Goal: Task Accomplishment & Management: Use online tool/utility

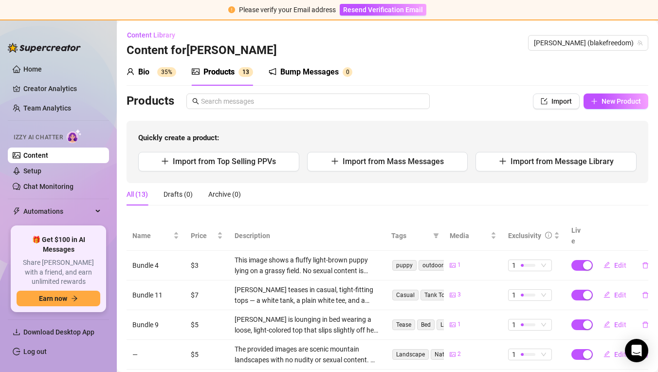
click at [159, 74] on sup "35%" at bounding box center [166, 72] width 19 height 10
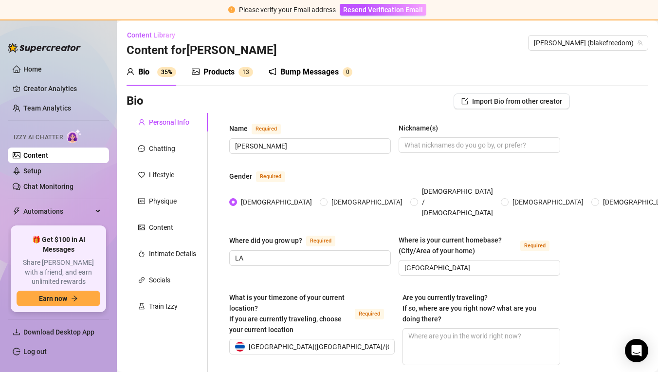
click at [310, 77] on div "Bump Messages" at bounding box center [309, 72] width 58 height 12
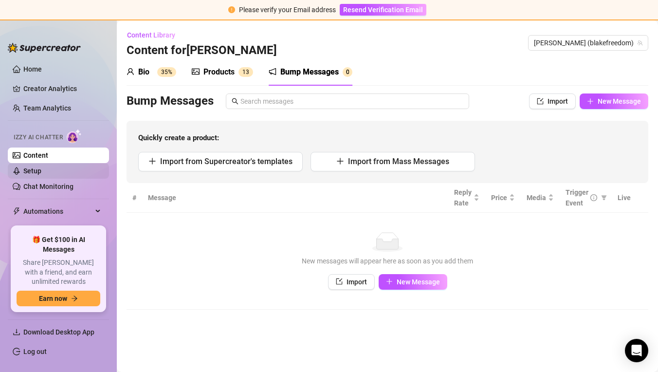
click at [41, 175] on link "Setup" at bounding box center [32, 171] width 18 height 8
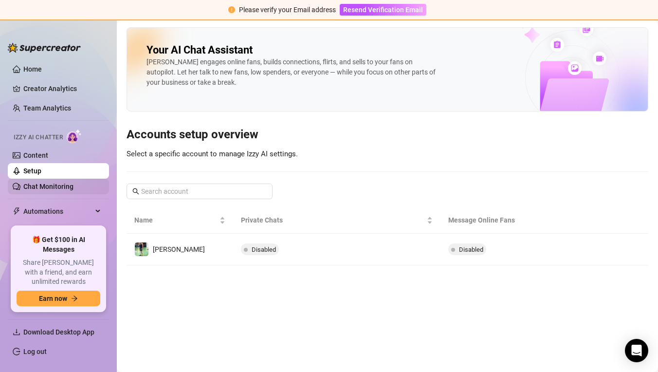
click at [67, 187] on link "Chat Monitoring" at bounding box center [48, 187] width 50 height 8
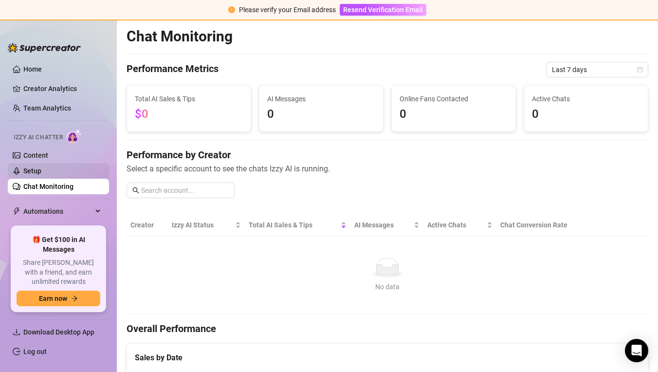
click at [41, 168] on link "Setup" at bounding box center [32, 171] width 18 height 8
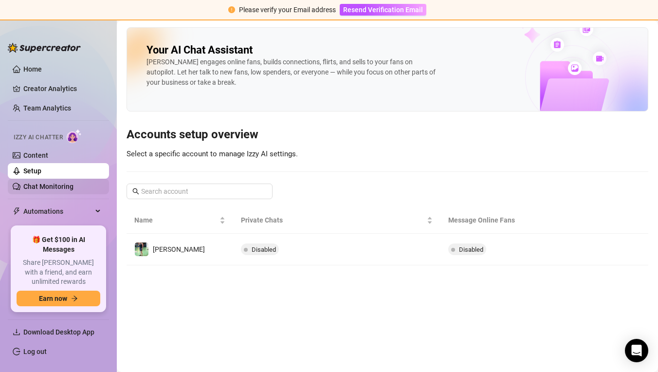
click at [74, 184] on link "Chat Monitoring" at bounding box center [48, 187] width 50 height 8
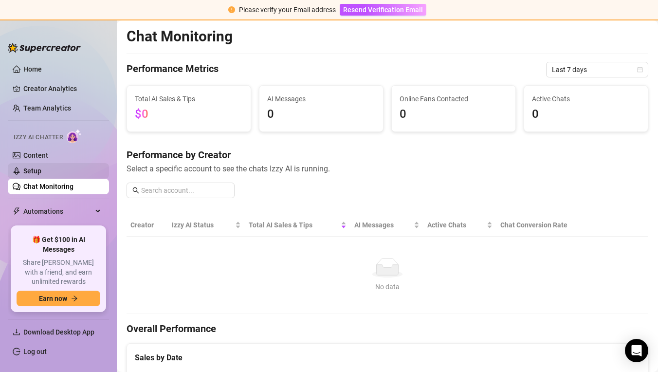
click at [41, 167] on link "Setup" at bounding box center [32, 171] width 18 height 8
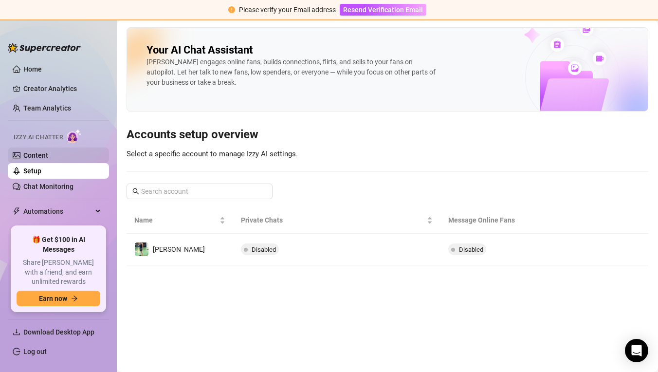
click at [48, 155] on link "Content" at bounding box center [35, 155] width 25 height 8
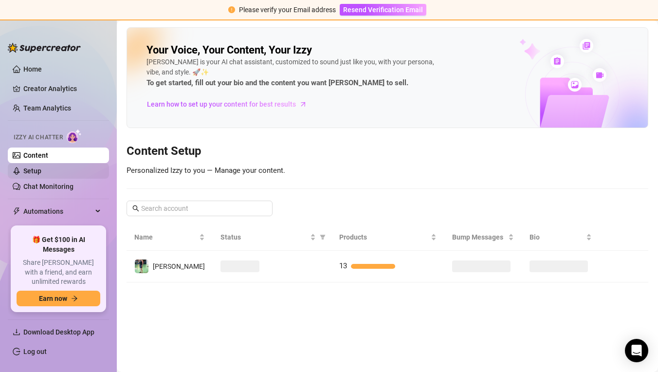
click at [41, 167] on link "Setup" at bounding box center [32, 171] width 18 height 8
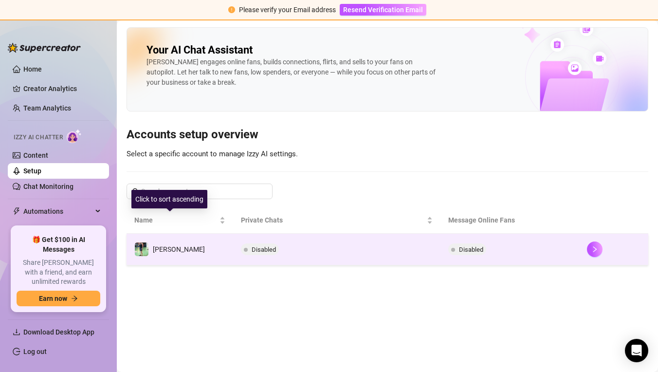
click at [158, 254] on div "[PERSON_NAME]" at bounding box center [179, 249] width 52 height 11
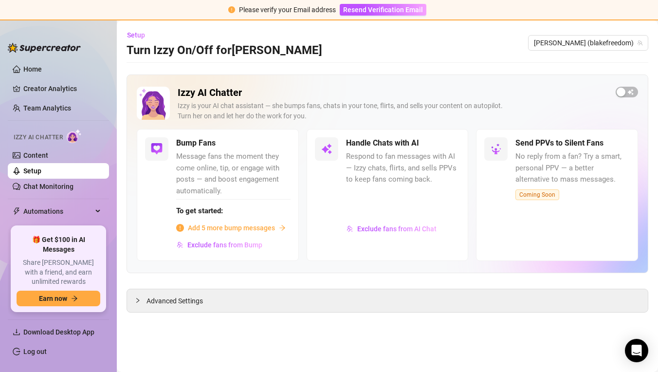
click at [182, 227] on icon "info-circle" at bounding box center [180, 228] width 8 height 8
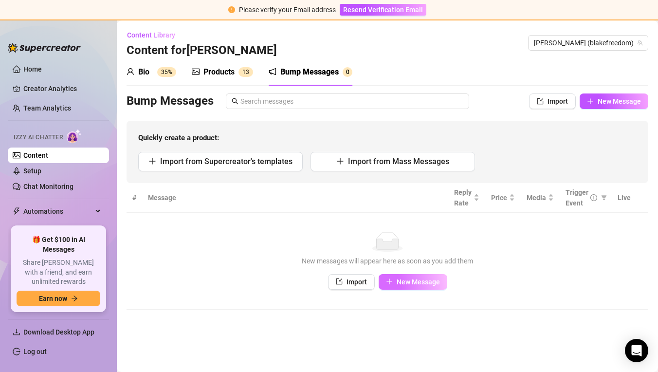
click at [417, 277] on button "New Message" at bounding box center [413, 282] width 69 height 16
type textarea "Type your message here..."
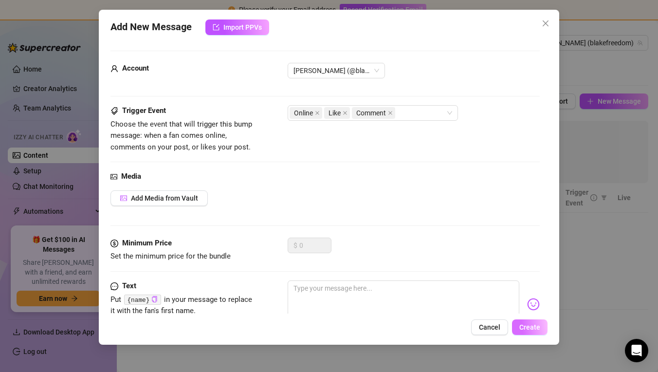
click at [534, 327] on span "Create" at bounding box center [530, 327] width 21 height 8
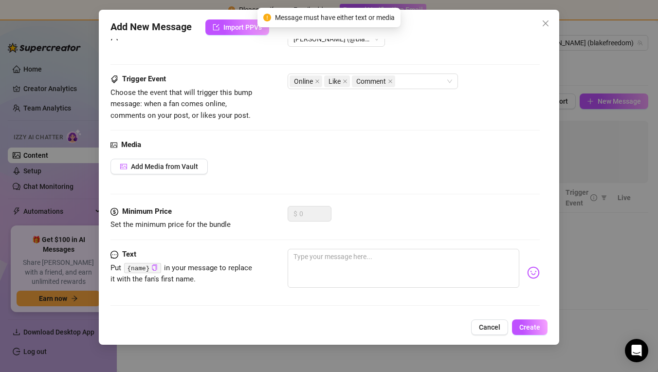
scroll to position [31, 0]
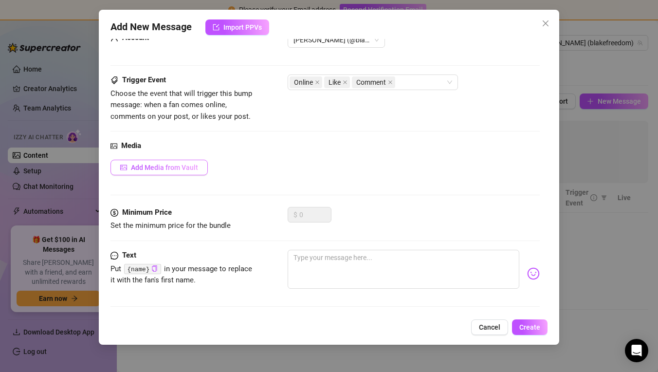
click at [192, 164] on span "Add Media from Vault" at bounding box center [164, 168] width 67 height 8
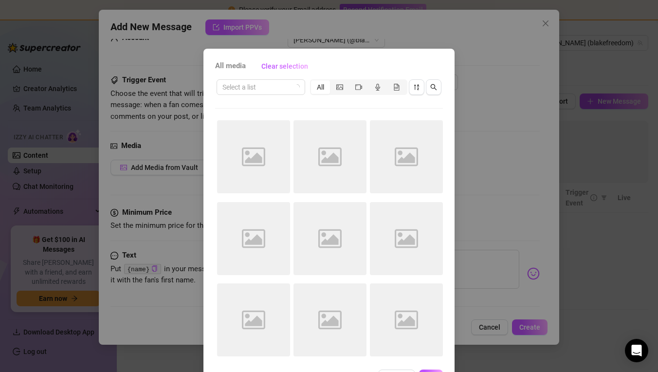
click at [278, 159] on div "Image placeholder" at bounding box center [253, 156] width 73 height 73
click at [293, 70] on span "Clear selection" at bounding box center [284, 66] width 47 height 8
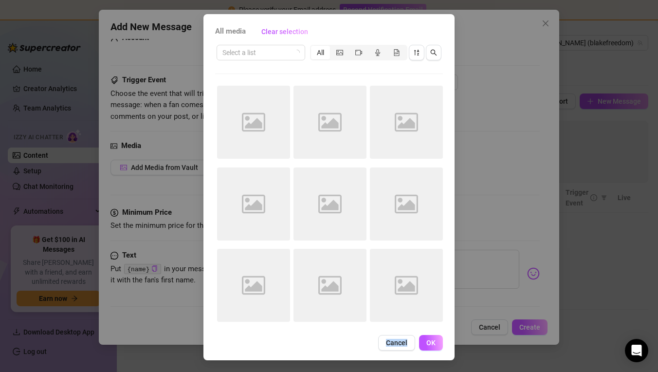
scroll to position [35, 0]
click at [403, 341] on span "Cancel" at bounding box center [396, 343] width 21 height 8
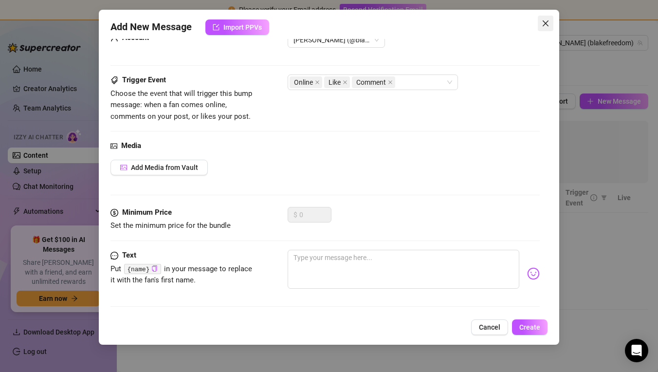
click at [543, 24] on icon "close" at bounding box center [546, 23] width 8 height 8
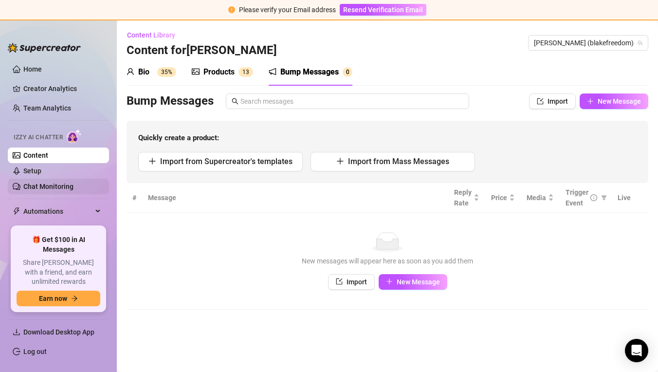
click at [37, 187] on link "Chat Monitoring" at bounding box center [48, 187] width 50 height 8
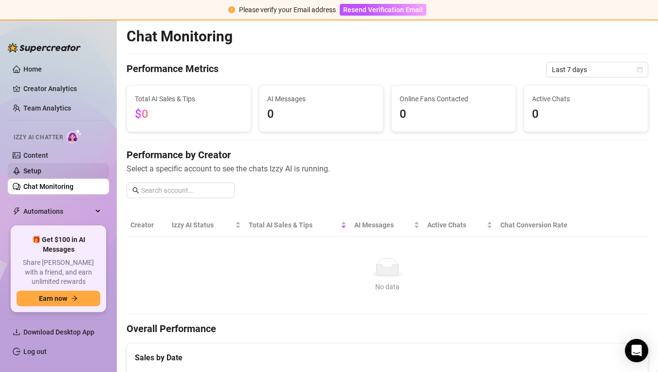
click at [41, 168] on link "Setup" at bounding box center [32, 171] width 18 height 8
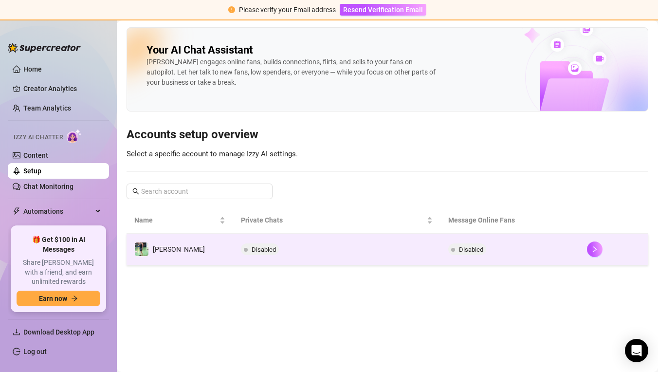
click at [168, 261] on td "[PERSON_NAME]" at bounding box center [180, 250] width 107 height 32
